Goal: Use online tool/utility: Utilize a website feature to perform a specific function

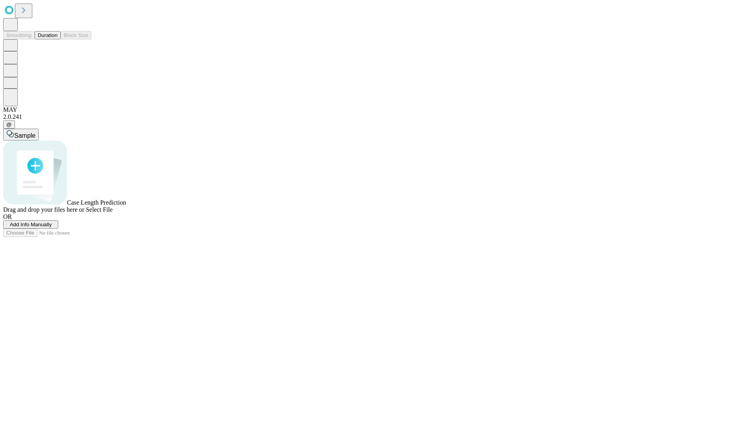
click at [57, 39] on button "Duration" at bounding box center [48, 35] width 26 height 8
click at [52, 228] on span "Add Info Manually" at bounding box center [31, 225] width 42 height 6
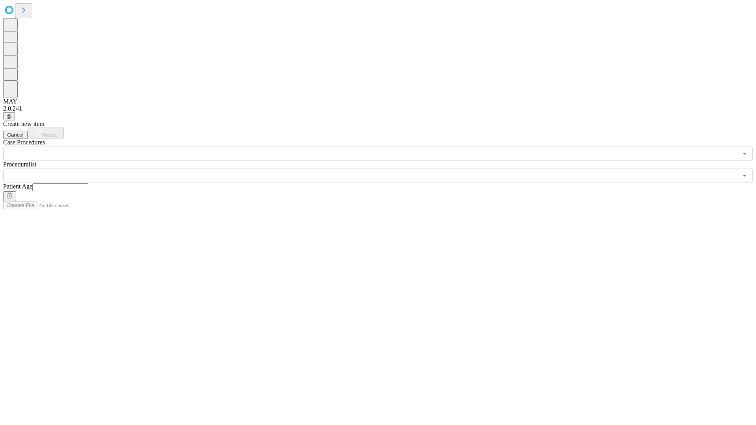
click at [88, 184] on input "text" at bounding box center [60, 188] width 56 height 8
type input "**"
click at [384, 168] on input "text" at bounding box center [370, 175] width 734 height 15
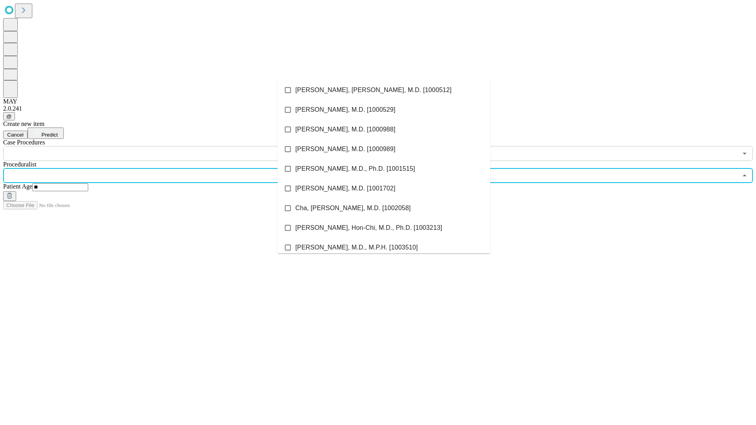
click at [384, 90] on li "[PERSON_NAME], [PERSON_NAME], M.D. [1000512]" at bounding box center [384, 90] width 213 height 20
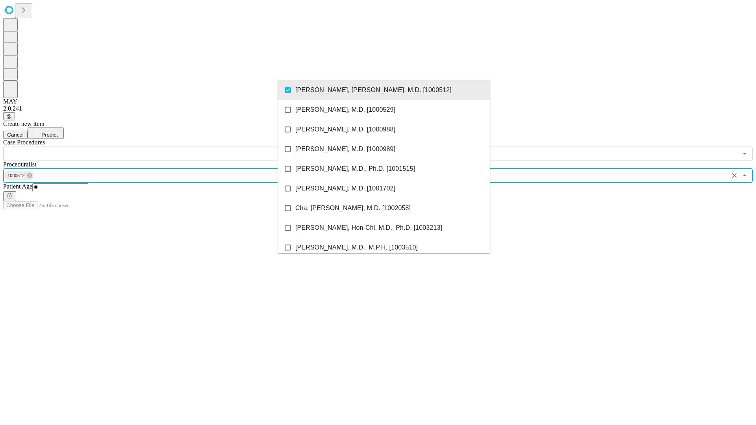
click at [165, 146] on input "text" at bounding box center [370, 153] width 734 height 15
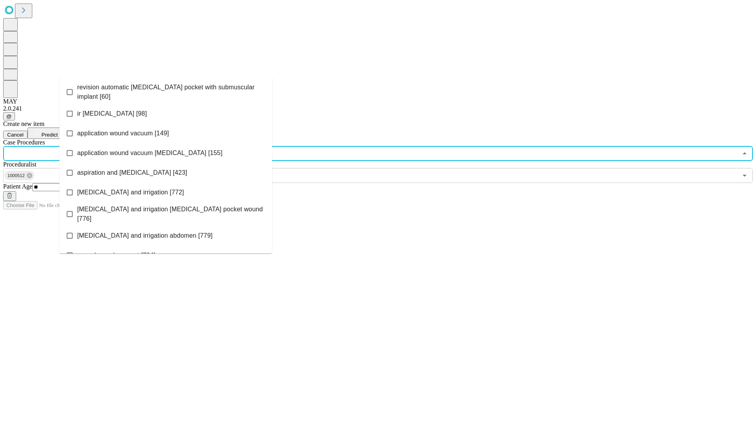
click at [166, 90] on span "revision automatic [MEDICAL_DATA] pocket with submuscular implant [60]" at bounding box center [171, 92] width 189 height 19
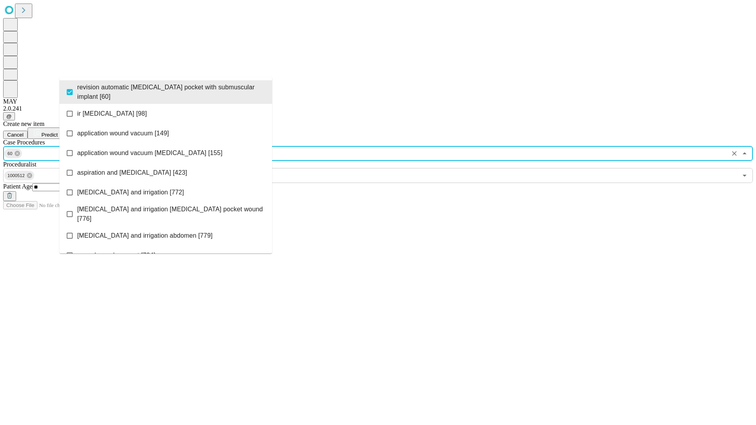
click at [57, 132] on span "Predict" at bounding box center [49, 135] width 16 height 6
